Goal: Transaction & Acquisition: Book appointment/travel/reservation

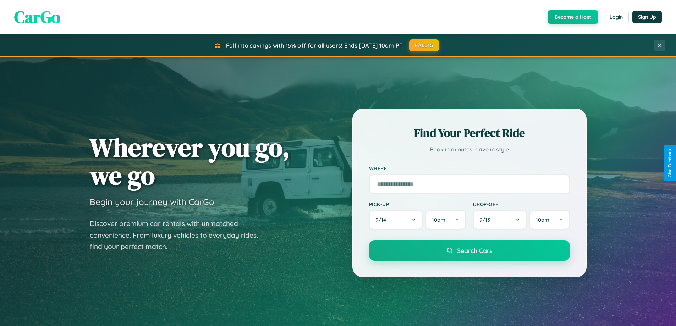
scroll to position [832, 0]
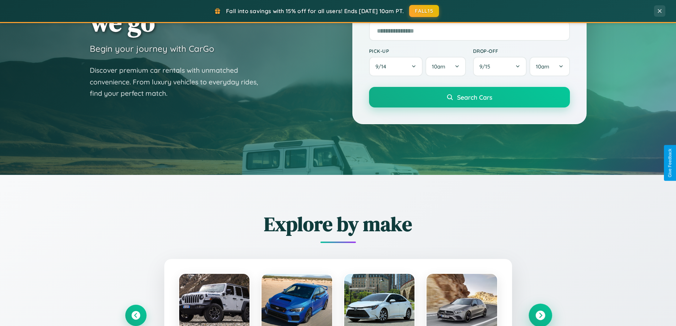
click at [540, 315] on icon at bounding box center [541, 316] width 10 height 10
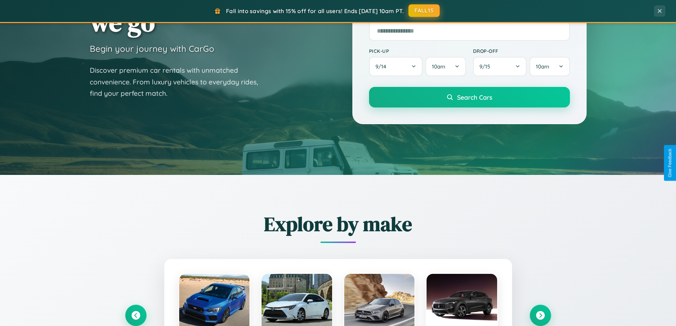
click at [425, 11] on button "FALL15" at bounding box center [424, 10] width 31 height 13
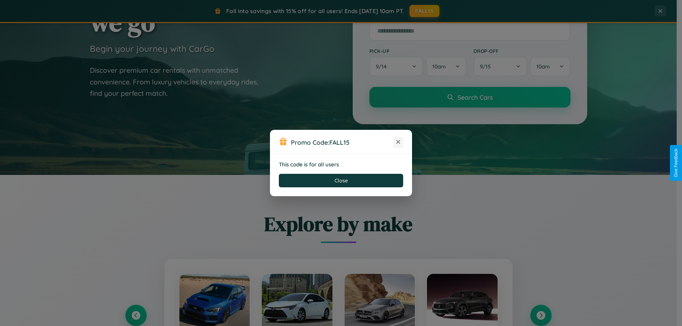
click at [398, 142] on icon at bounding box center [397, 141] width 7 height 7
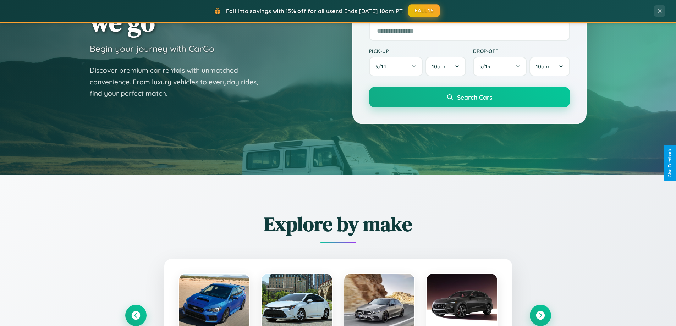
click at [425, 11] on button "FALL15" at bounding box center [424, 10] width 31 height 13
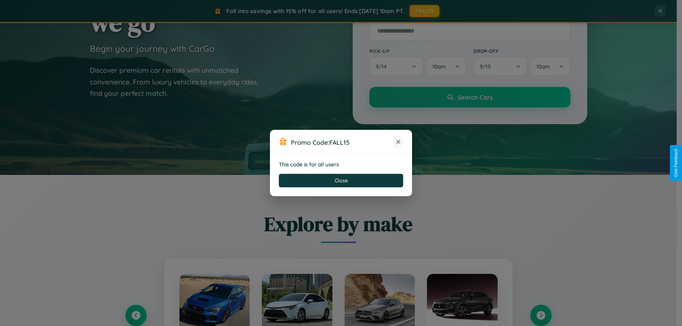
click at [398, 142] on icon at bounding box center [397, 141] width 7 height 7
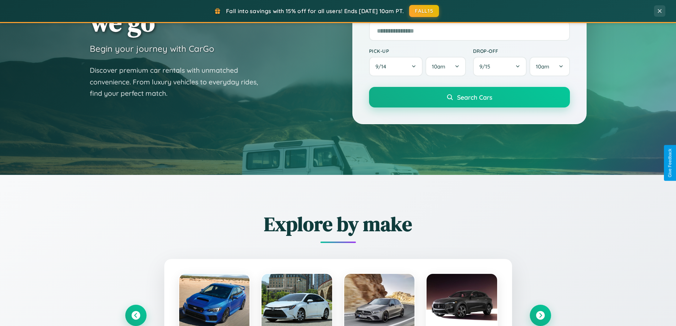
scroll to position [488, 0]
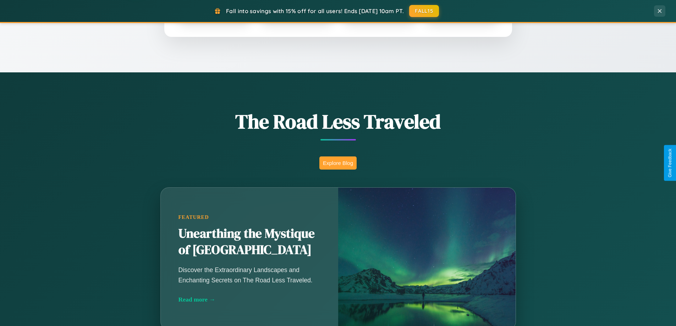
click at [338, 163] on button "Explore Blog" at bounding box center [337, 163] width 37 height 13
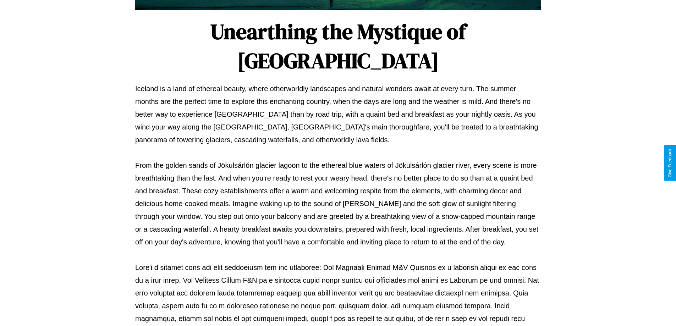
scroll to position [230, 0]
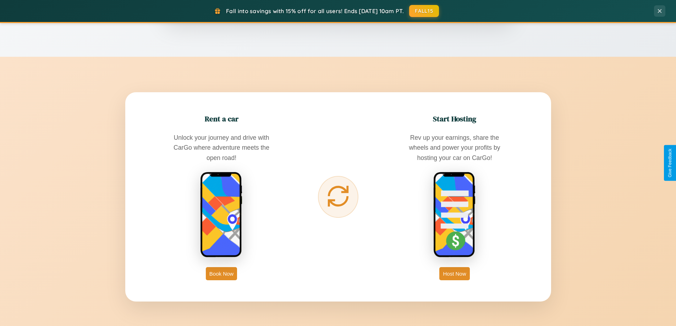
scroll to position [1141, 0]
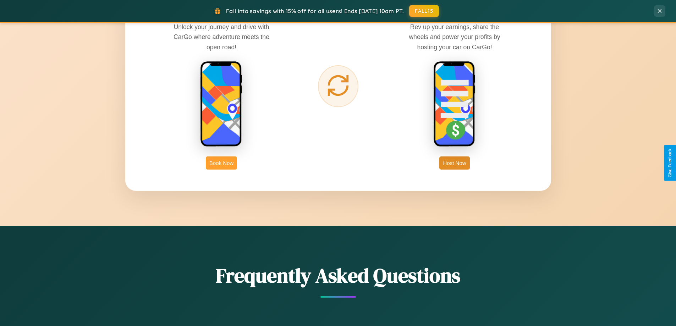
click at [222, 163] on button "Book Now" at bounding box center [221, 163] width 31 height 13
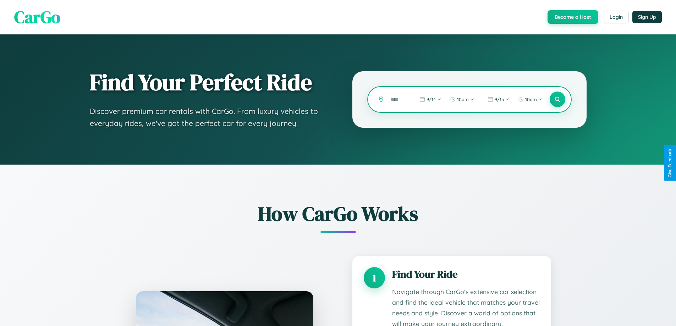
click at [397, 99] on input "text" at bounding box center [396, 99] width 18 height 12
type input "*****"
click at [557, 99] on icon at bounding box center [557, 99] width 7 height 7
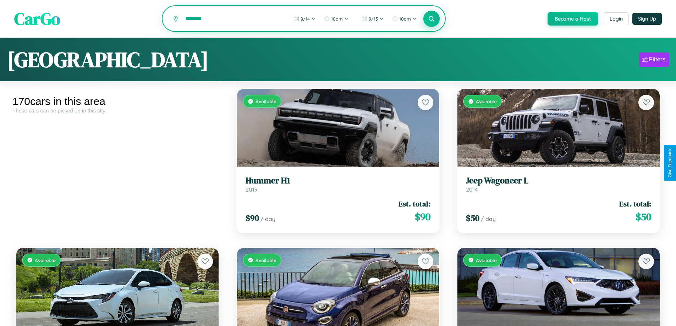
type input "********"
click at [431, 19] on icon at bounding box center [431, 18] width 7 height 7
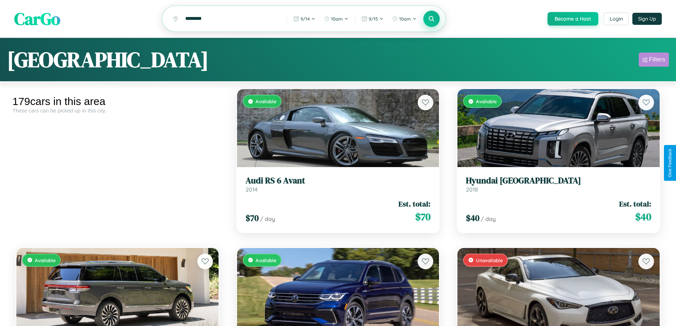
click at [654, 61] on div "Filters" at bounding box center [657, 59] width 16 height 7
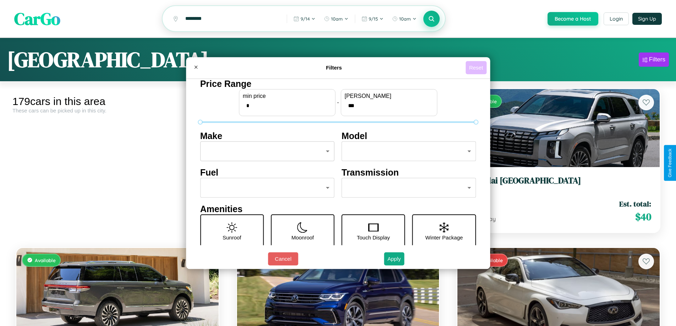
click at [477, 67] on button "Reset" at bounding box center [476, 67] width 21 height 13
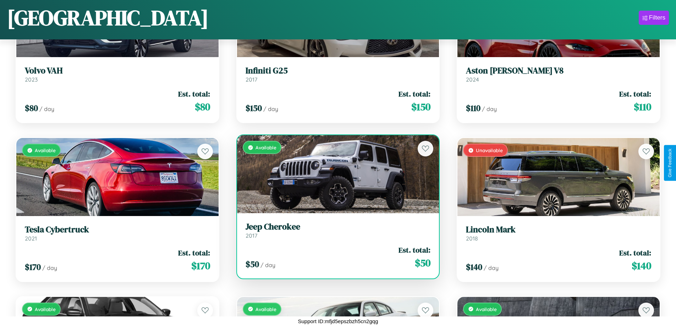
scroll to position [2173, 0]
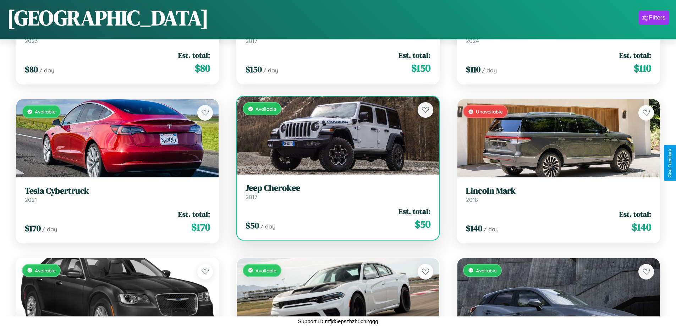
click at [335, 193] on h3 "Jeep Cherokee" at bounding box center [338, 188] width 185 height 10
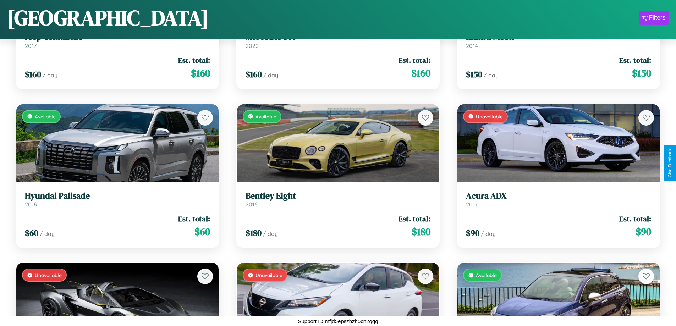
scroll to position [9002, 0]
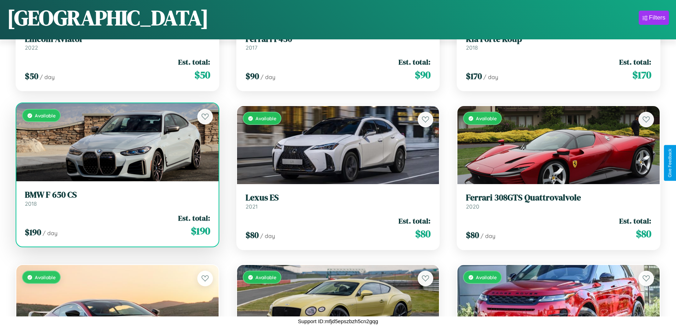
click at [116, 200] on h3 "BMW F 650 CS" at bounding box center [117, 195] width 185 height 10
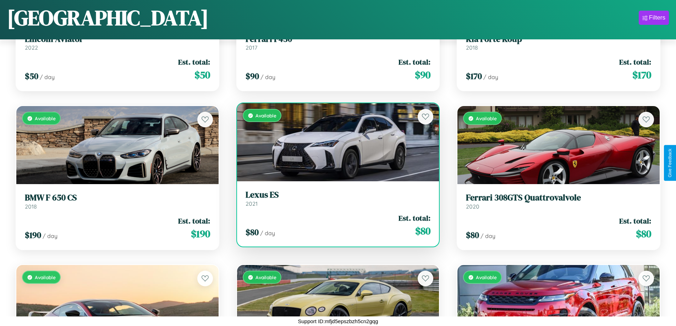
scroll to position [736, 0]
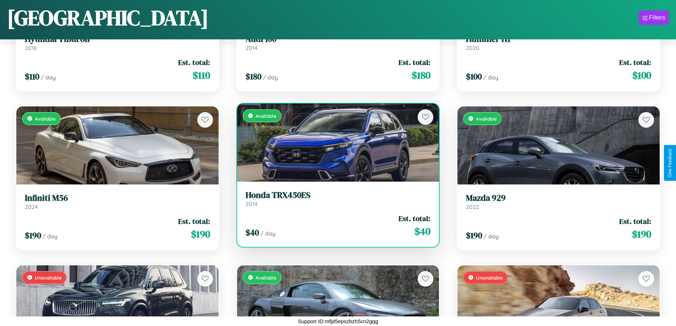
click at [335, 142] on div "Available" at bounding box center [338, 143] width 202 height 78
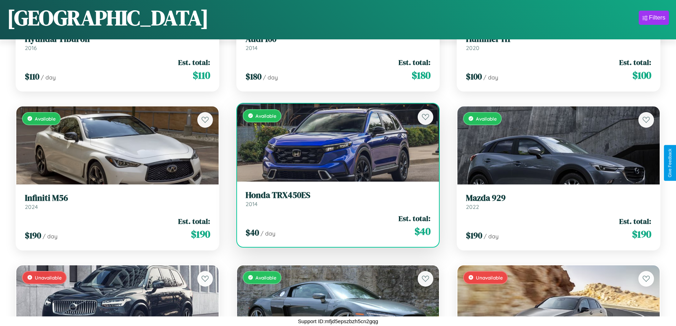
click at [335, 142] on div "Available" at bounding box center [338, 143] width 202 height 78
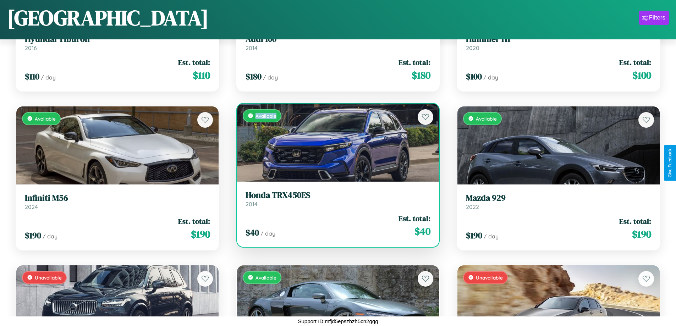
click at [335, 142] on div "Available" at bounding box center [338, 143] width 202 height 78
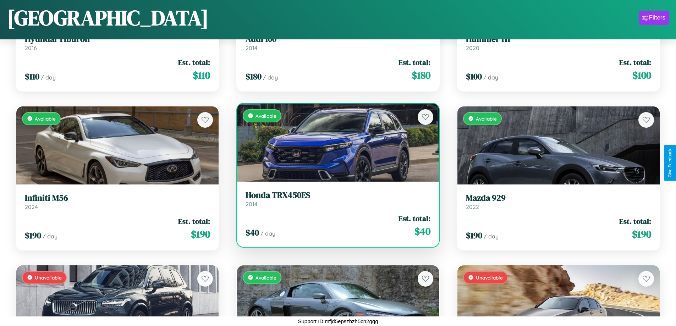
click at [335, 142] on div "Available" at bounding box center [338, 143] width 202 height 78
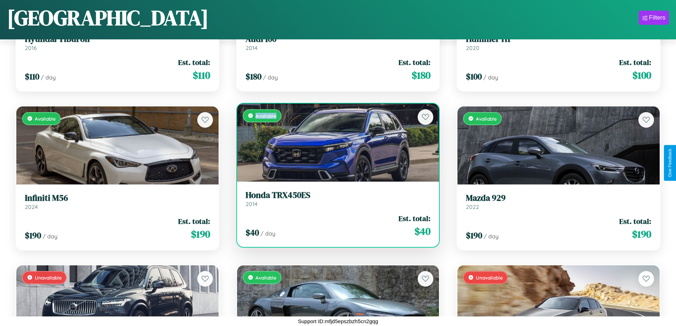
click at [335, 142] on div "Available" at bounding box center [338, 143] width 202 height 78
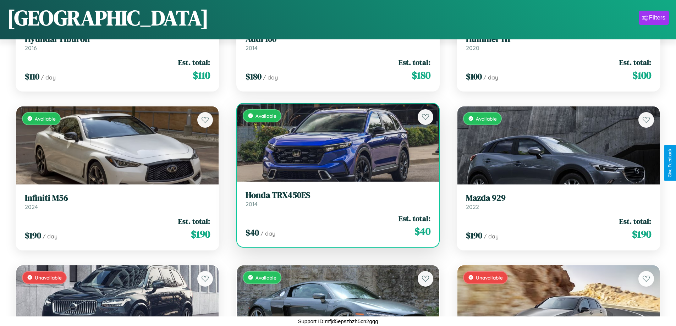
click at [335, 199] on h3 "Honda TRX450ES" at bounding box center [338, 195] width 185 height 10
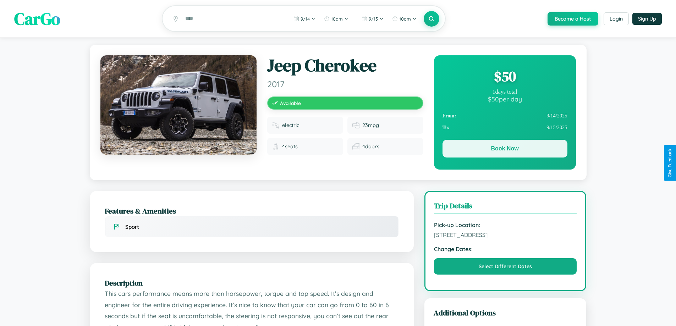
click at [505, 151] on button "Book Now" at bounding box center [505, 149] width 125 height 18
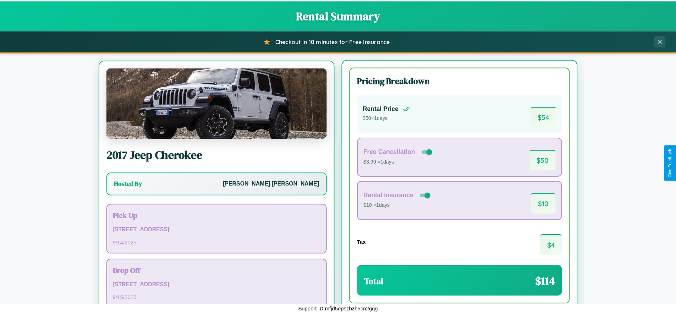
scroll to position [33, 0]
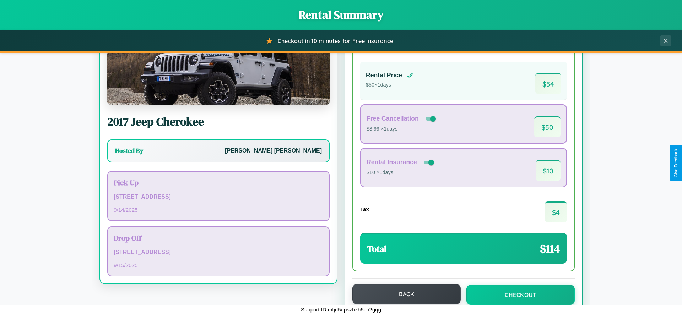
click at [403, 294] on button "Back" at bounding box center [406, 294] width 108 height 20
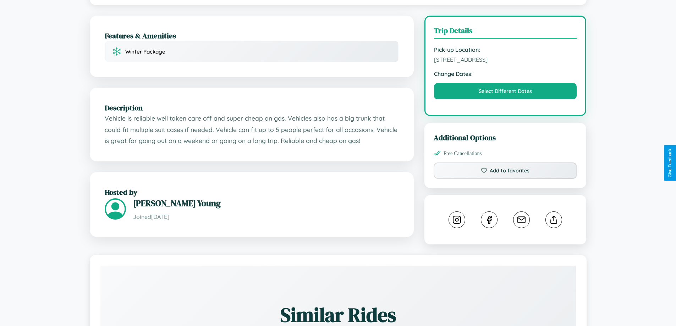
scroll to position [191, 0]
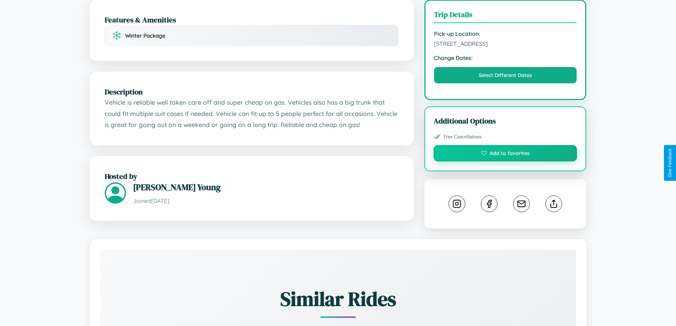
click at [506, 162] on button "Add to favorites" at bounding box center [506, 153] width 144 height 16
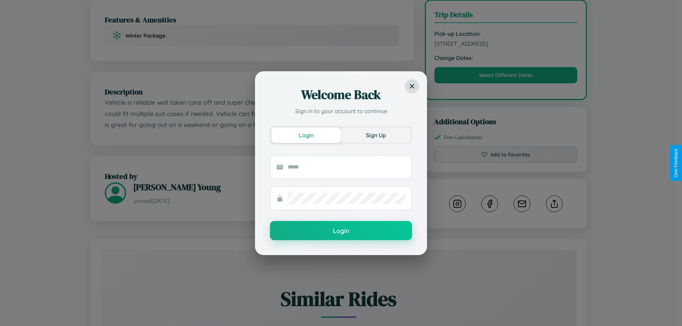
click at [376, 135] on button "Sign Up" at bounding box center [376, 135] width 70 height 16
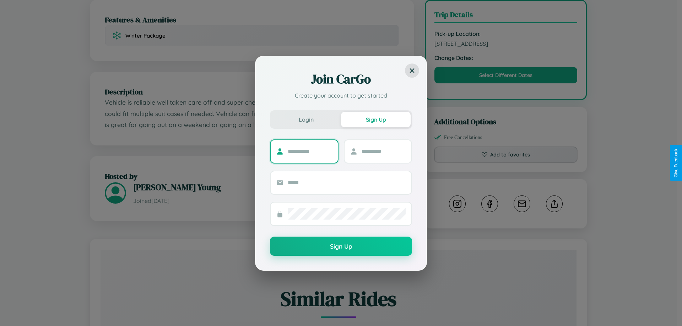
click at [310, 151] on input "text" at bounding box center [310, 151] width 44 height 11
type input "******"
click at [383, 151] on input "text" at bounding box center [383, 151] width 44 height 11
type input "******"
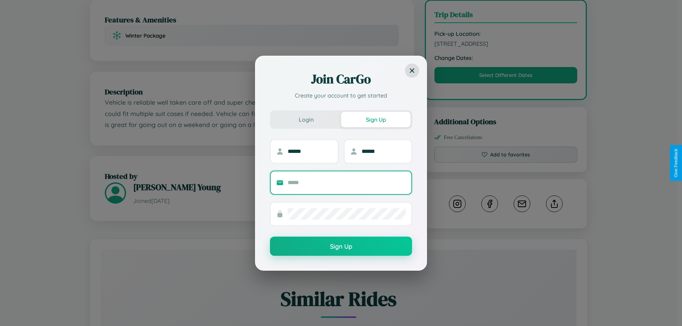
click at [346, 182] on input "text" at bounding box center [347, 182] width 118 height 11
type input "**********"
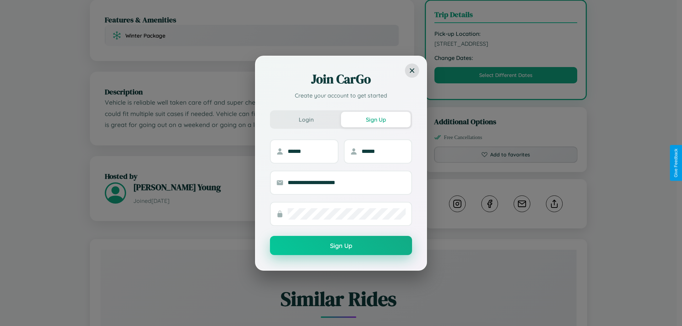
click at [341, 246] on button "Sign Up" at bounding box center [341, 245] width 142 height 19
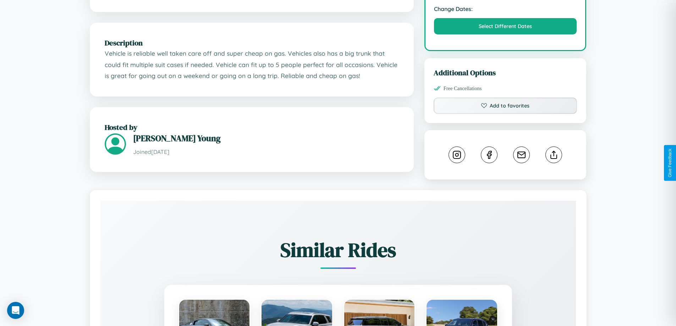
scroll to position [0, 0]
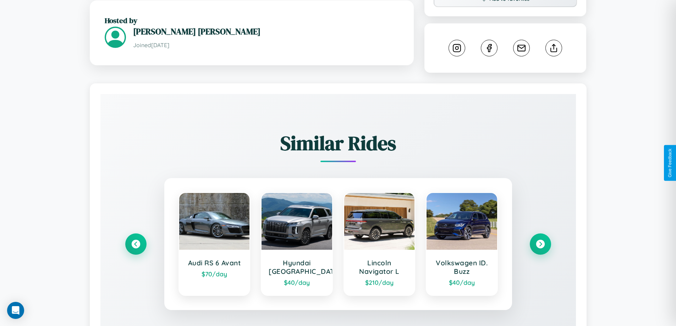
scroll to position [402, 0]
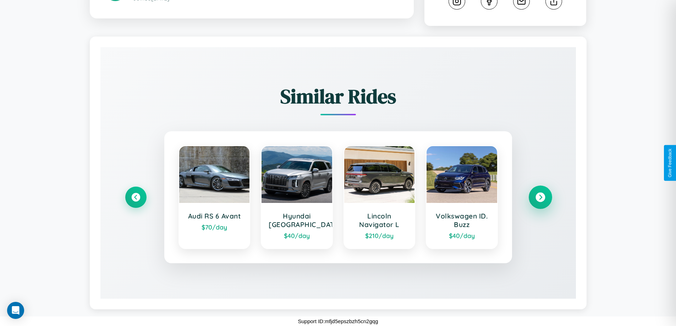
click at [540, 197] on icon at bounding box center [541, 198] width 10 height 10
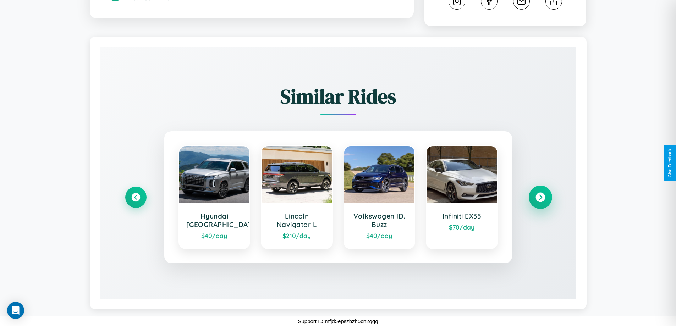
click at [540, 197] on icon at bounding box center [541, 198] width 10 height 10
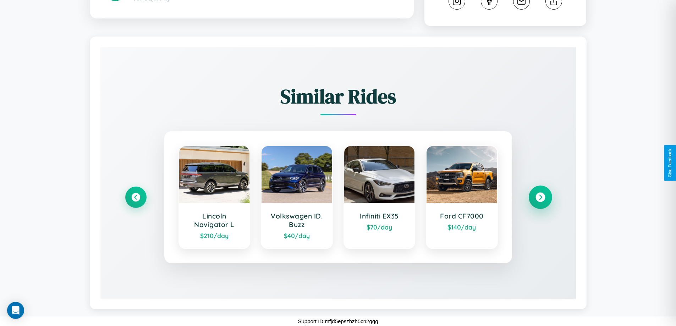
click at [540, 197] on icon at bounding box center [541, 198] width 10 height 10
